Goal: Navigation & Orientation: Go to known website

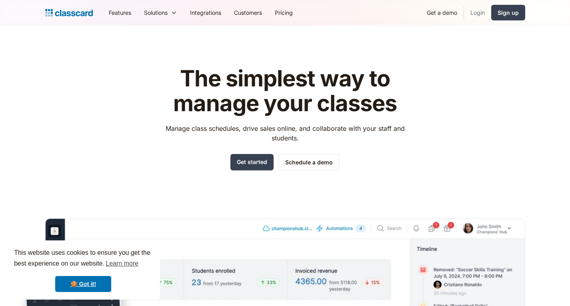
click at [472, 13] on link "Login" at bounding box center [477, 13] width 27 height 18
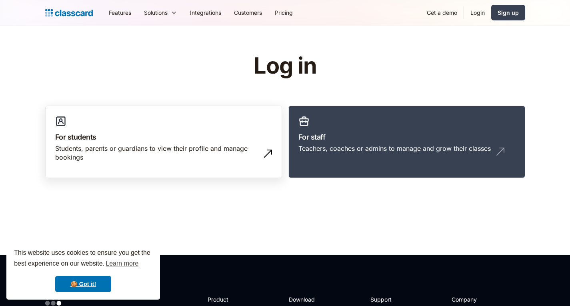
click at [142, 133] on h3 "For students" at bounding box center [163, 137] width 217 height 11
click at [94, 282] on link "🍪 Got it!" at bounding box center [83, 284] width 56 height 16
